Goal: Task Accomplishment & Management: Complete application form

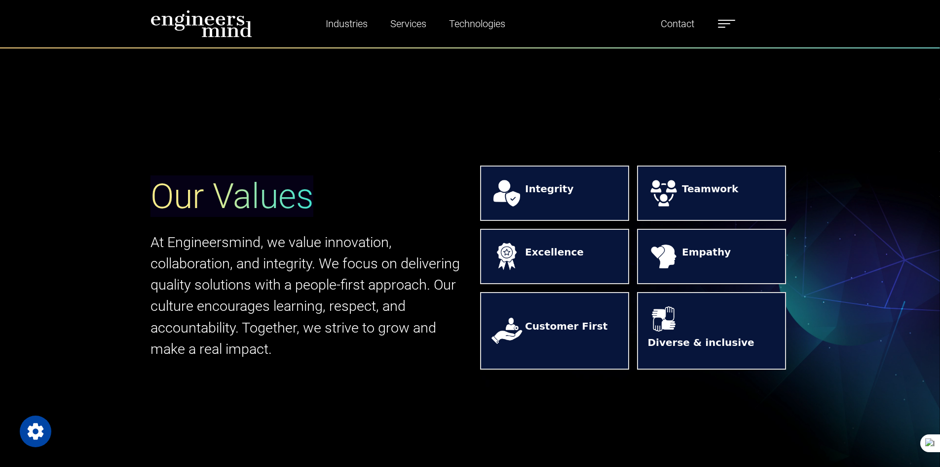
scroll to position [494, 0]
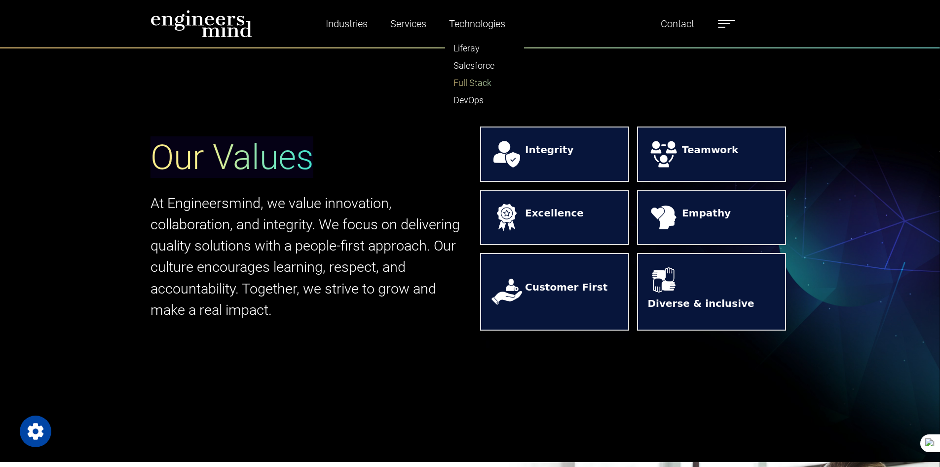
click at [461, 84] on link "Full Stack" at bounding box center [485, 82] width 78 height 17
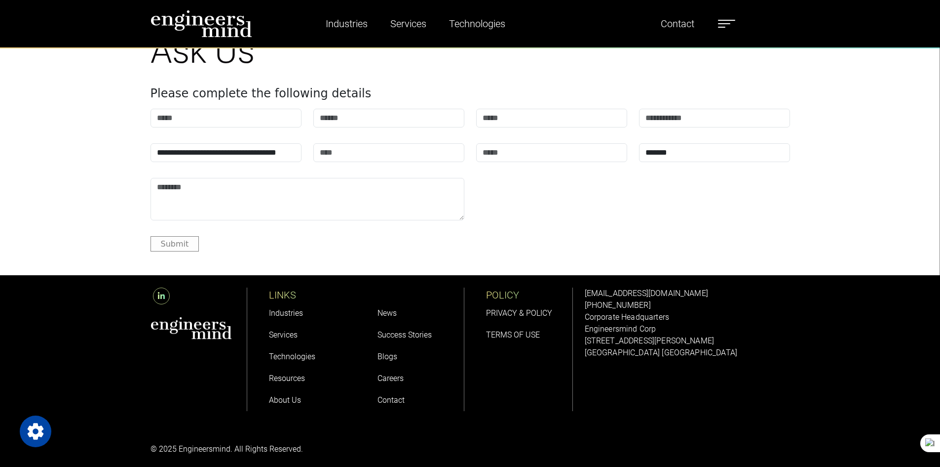
scroll to position [6709, 0]
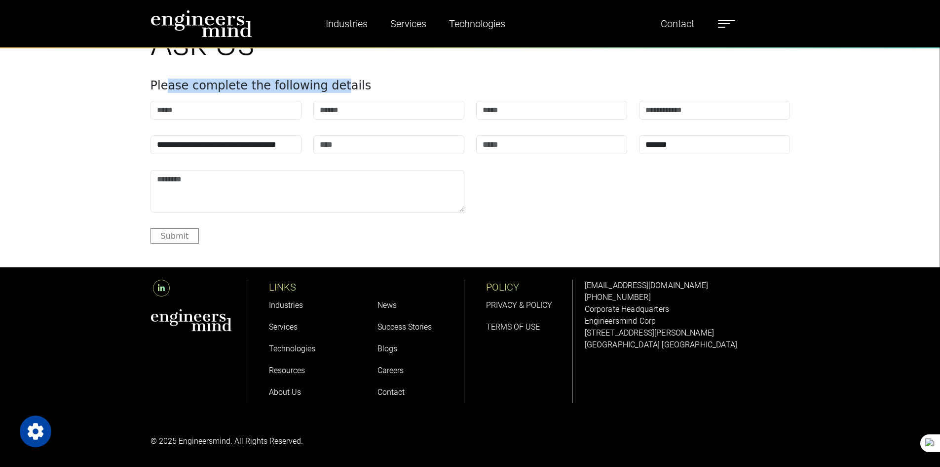
drag, startPoint x: 164, startPoint y: 83, endPoint x: 336, endPoint y: 79, distance: 171.4
click at [336, 79] on h4 "Please complete the following details" at bounding box center [471, 85] width 640 height 14
click at [350, 81] on h4 "Please complete the following details" at bounding box center [471, 85] width 640 height 14
drag, startPoint x: 351, startPoint y: 81, endPoint x: 152, endPoint y: 81, distance: 198.5
click at [152, 81] on h4 "Please complete the following details" at bounding box center [471, 85] width 640 height 14
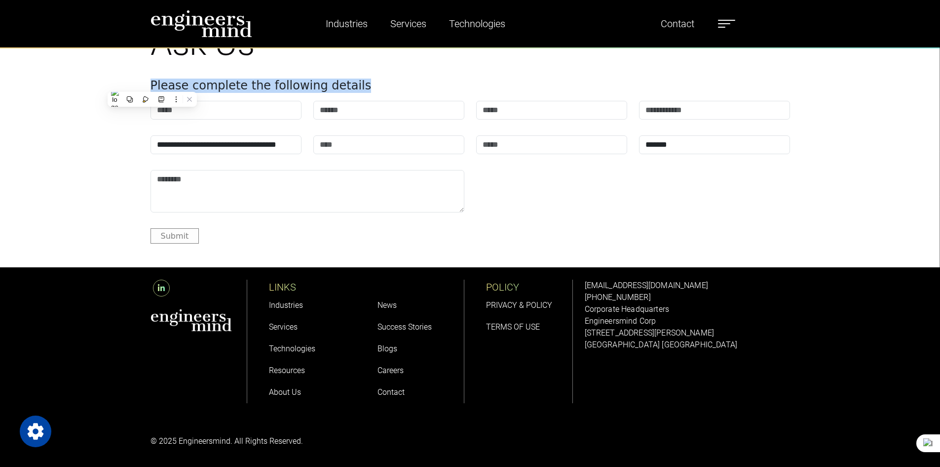
click at [138, 79] on div "**********" at bounding box center [470, 132] width 940 height 221
drag, startPoint x: 153, startPoint y: 78, endPoint x: 394, endPoint y: 85, distance: 242.0
click at [394, 85] on h4 "Please complete the following details" at bounding box center [471, 85] width 640 height 14
click at [201, 79] on h4 "Please complete the following details" at bounding box center [471, 85] width 640 height 14
drag, startPoint x: 151, startPoint y: 80, endPoint x: 382, endPoint y: 83, distance: 230.6
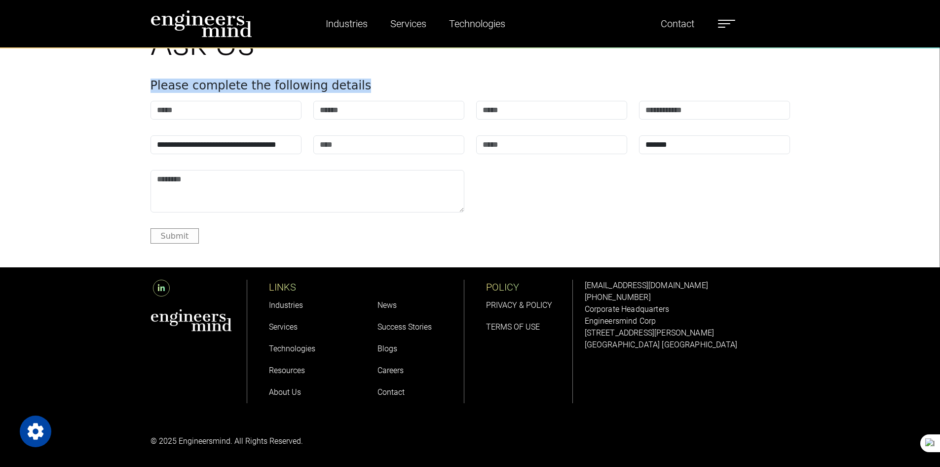
click at [382, 83] on h4 "Please complete the following details" at bounding box center [471, 85] width 640 height 14
click at [332, 78] on h4 "Please complete the following details" at bounding box center [471, 85] width 640 height 14
drag, startPoint x: 152, startPoint y: 82, endPoint x: 367, endPoint y: 89, distance: 214.9
click at [367, 89] on h4 "Please complete the following details" at bounding box center [471, 85] width 640 height 14
click at [352, 81] on h4 "Please complete the following details" at bounding box center [471, 85] width 640 height 14
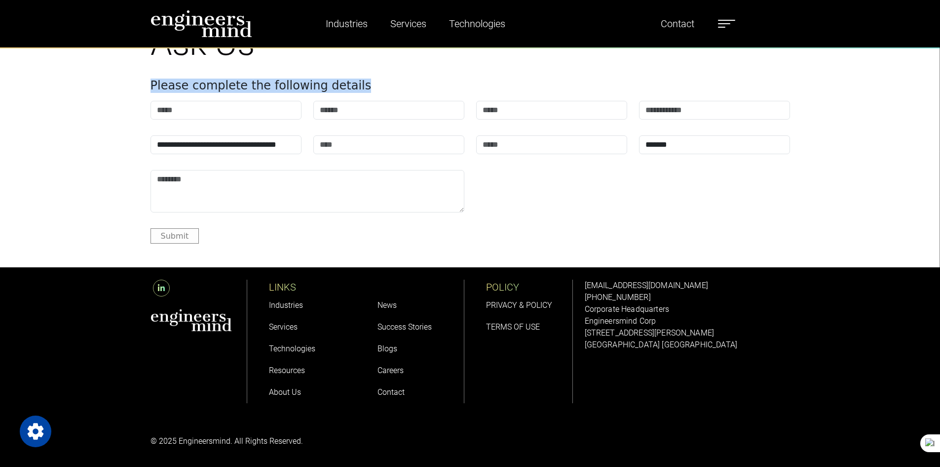
drag, startPoint x: 315, startPoint y: 84, endPoint x: 143, endPoint y: 90, distance: 171.9
click at [143, 90] on div "**********" at bounding box center [470, 132] width 940 height 221
click at [102, 92] on div "**********" at bounding box center [470, 132] width 940 height 221
drag, startPoint x: 154, startPoint y: 83, endPoint x: 367, endPoint y: 93, distance: 213.5
click at [367, 93] on div "**********" at bounding box center [471, 132] width 652 height 221
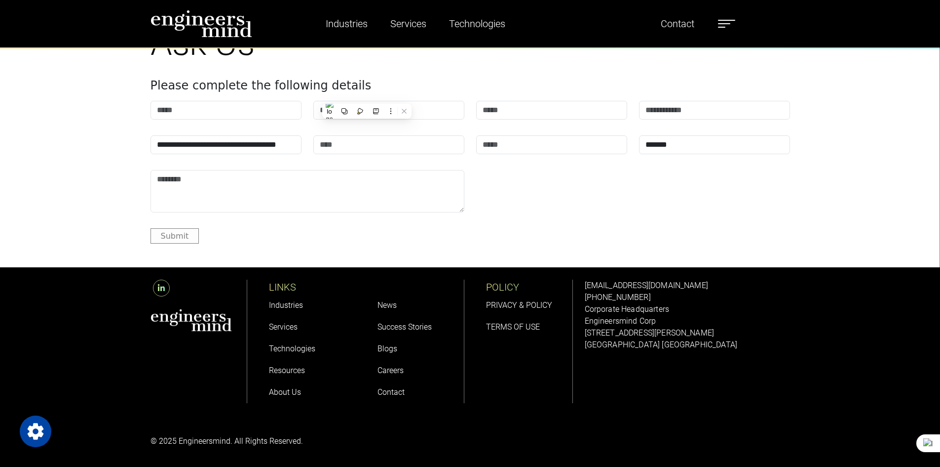
click at [315, 231] on div "Submit" at bounding box center [471, 235] width 640 height 15
click at [398, 371] on link "Careers" at bounding box center [391, 369] width 26 height 9
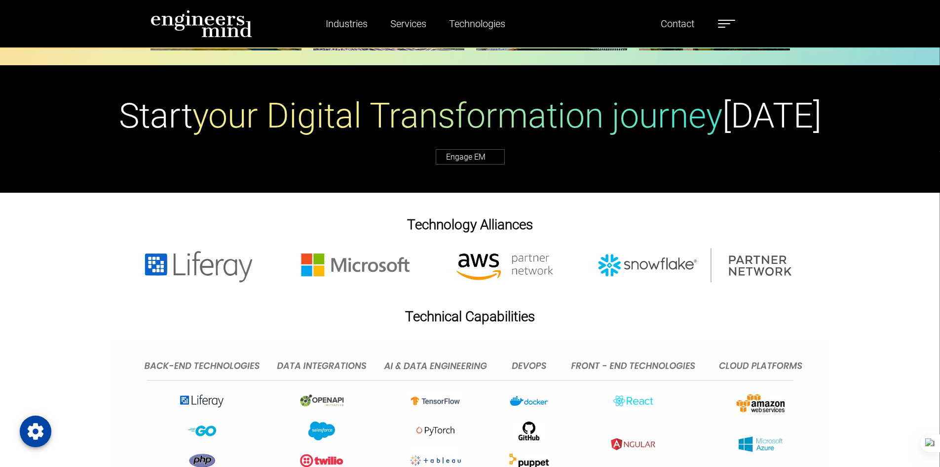
scroll to position [3490, 0]
